Goal: Task Accomplishment & Management: Manage account settings

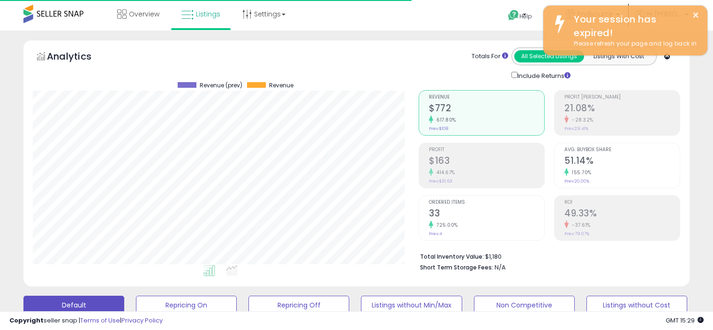
scroll to position [314, 0]
